Goal: Task Accomplishment & Management: Use online tool/utility

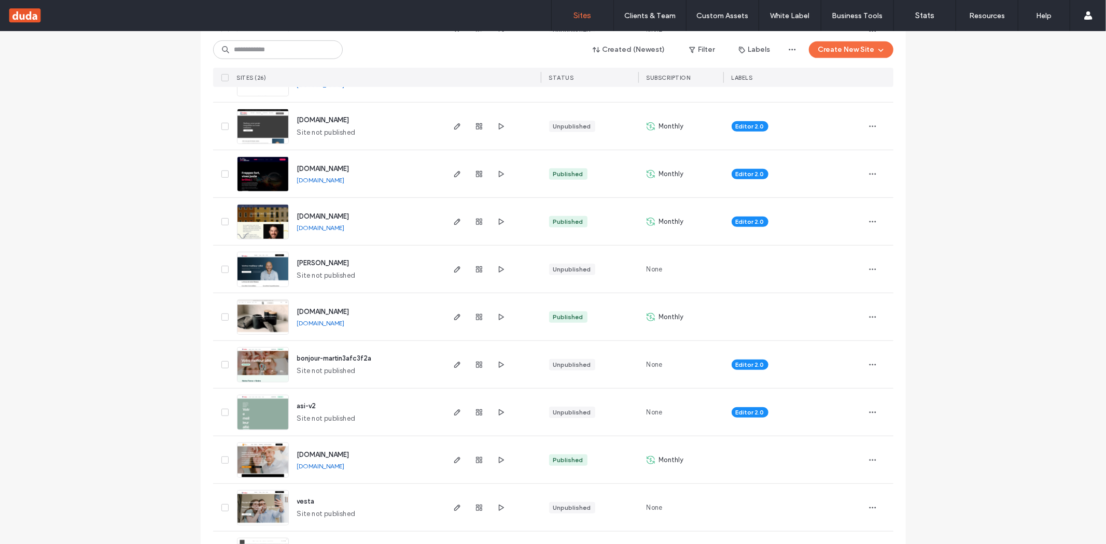
scroll to position [439, 0]
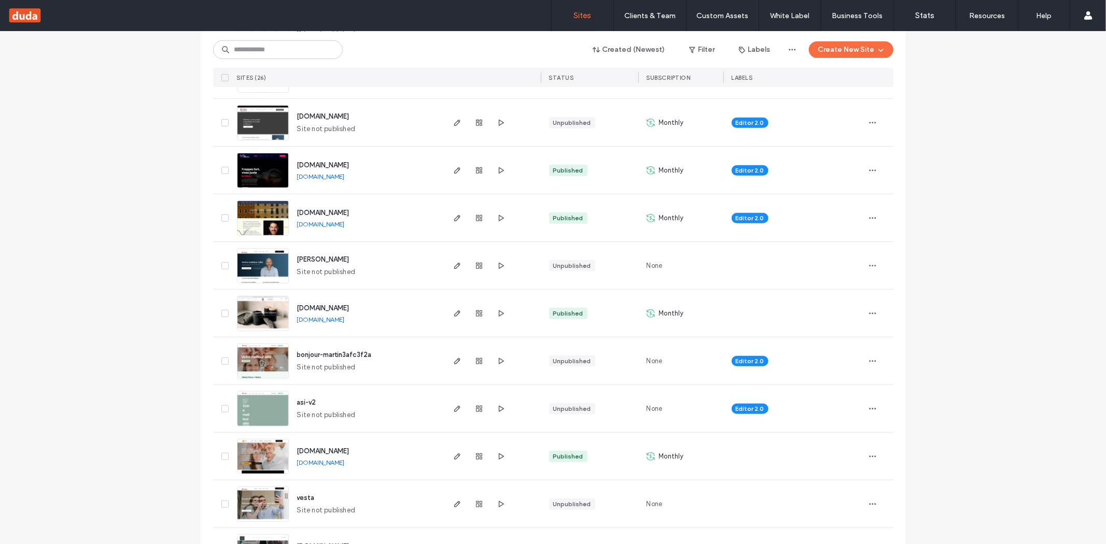
click at [454, 306] on div at bounding box center [479, 313] width 56 height 47
click at [455, 308] on span "button" at bounding box center [457, 313] width 12 height 12
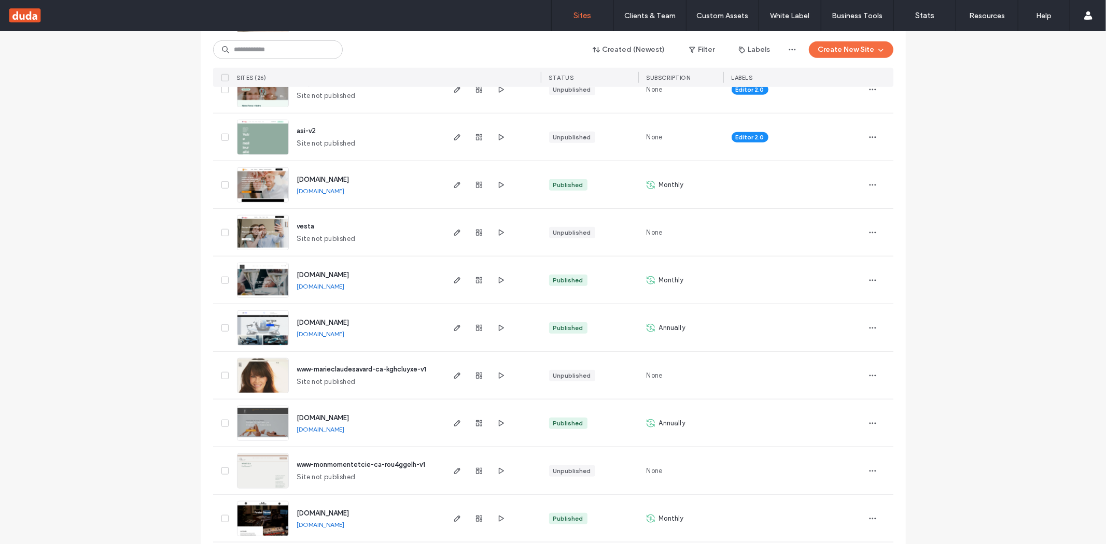
scroll to position [713, 0]
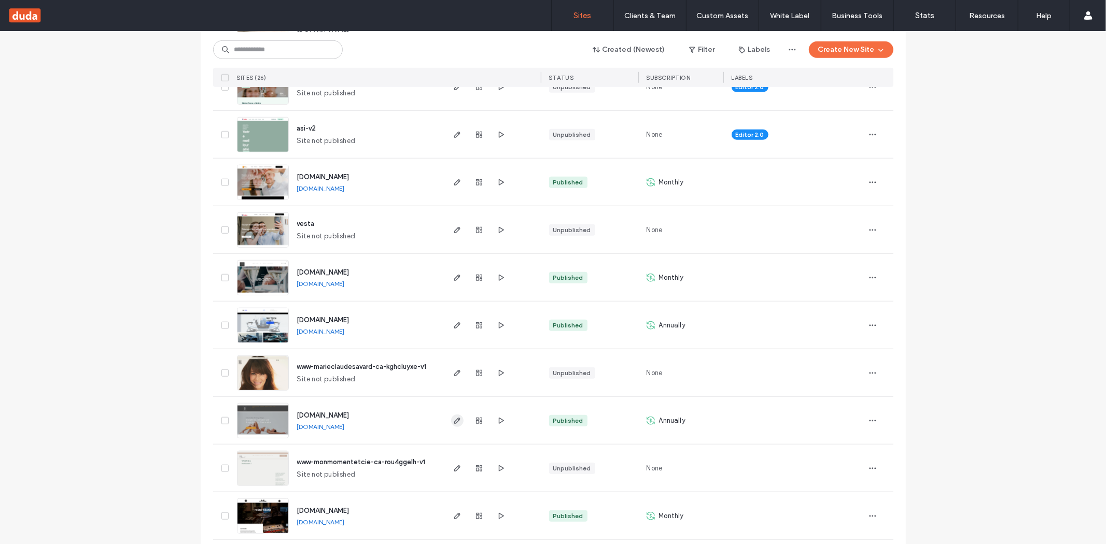
click at [453, 419] on icon "button" at bounding box center [457, 421] width 8 height 8
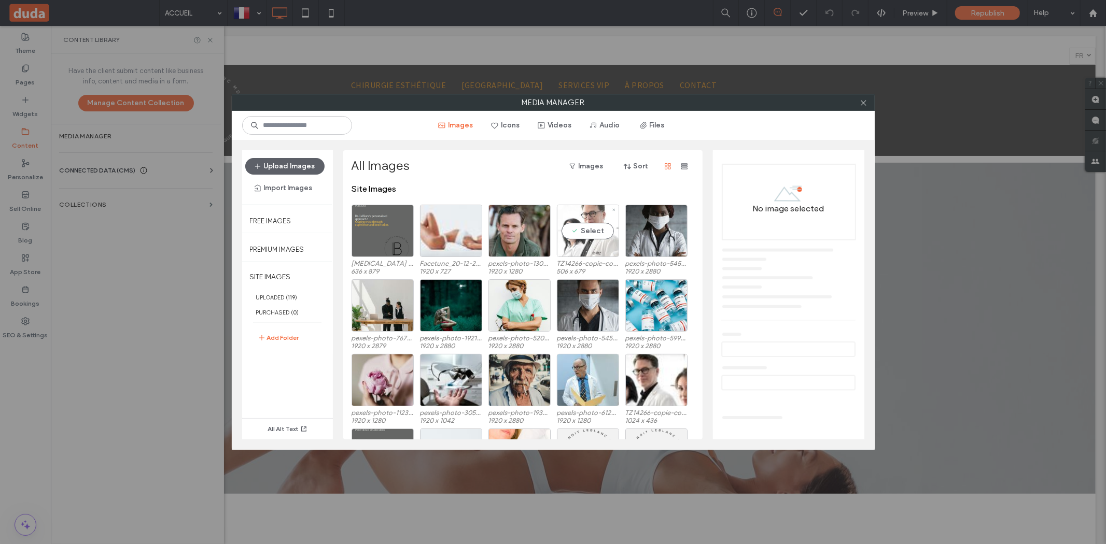
click at [606, 232] on div "Select" at bounding box center [588, 231] width 62 height 52
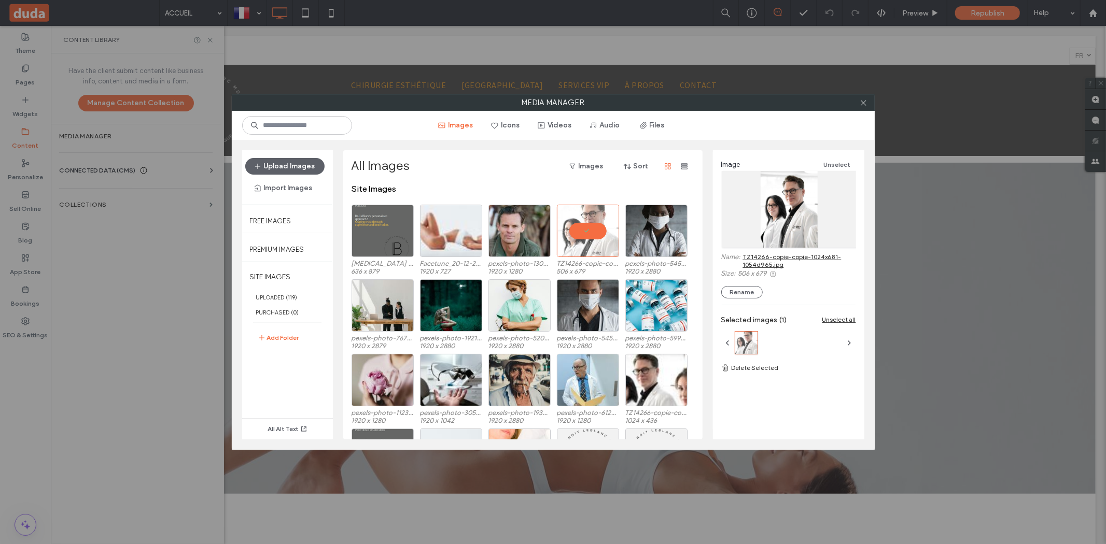
click at [774, 259] on link "TZ14266-copie-copie-1024x681-1054d965.jpg" at bounding box center [799, 261] width 113 height 16
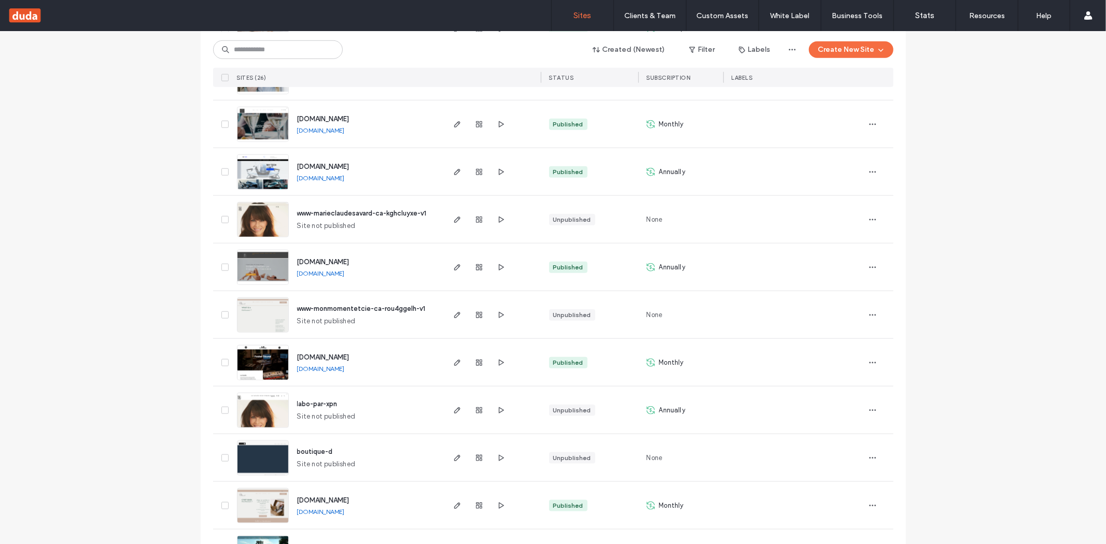
scroll to position [913, 0]
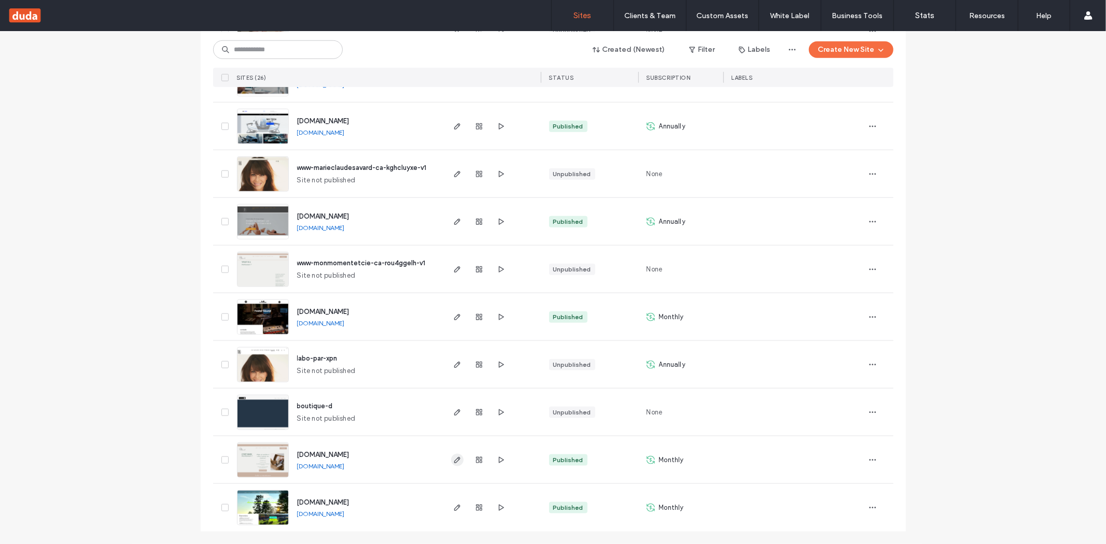
click at [454, 458] on use "button" at bounding box center [457, 460] width 6 height 6
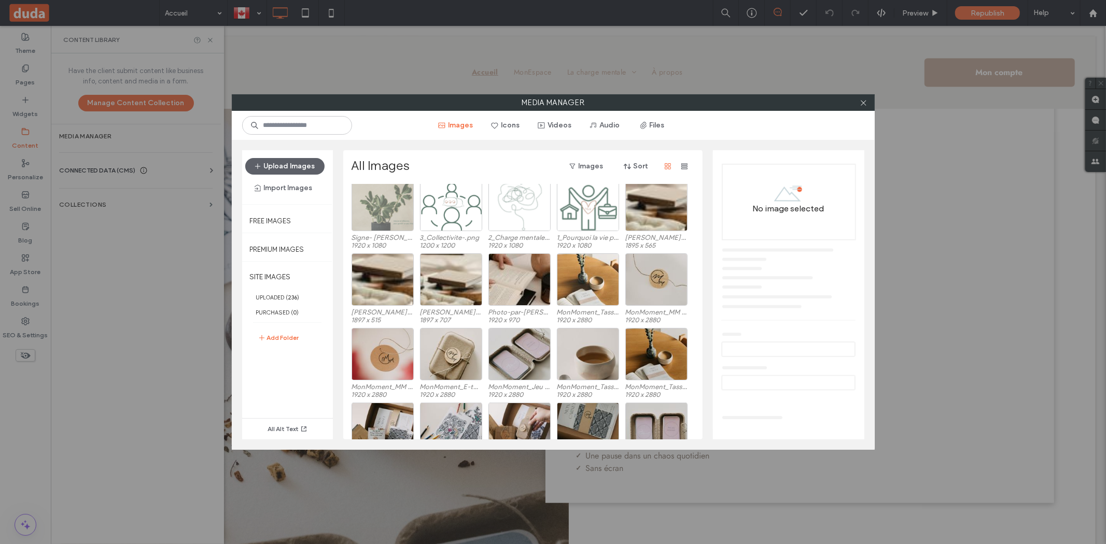
scroll to position [325, 0]
